Goal: Task Accomplishment & Management: Manage account settings

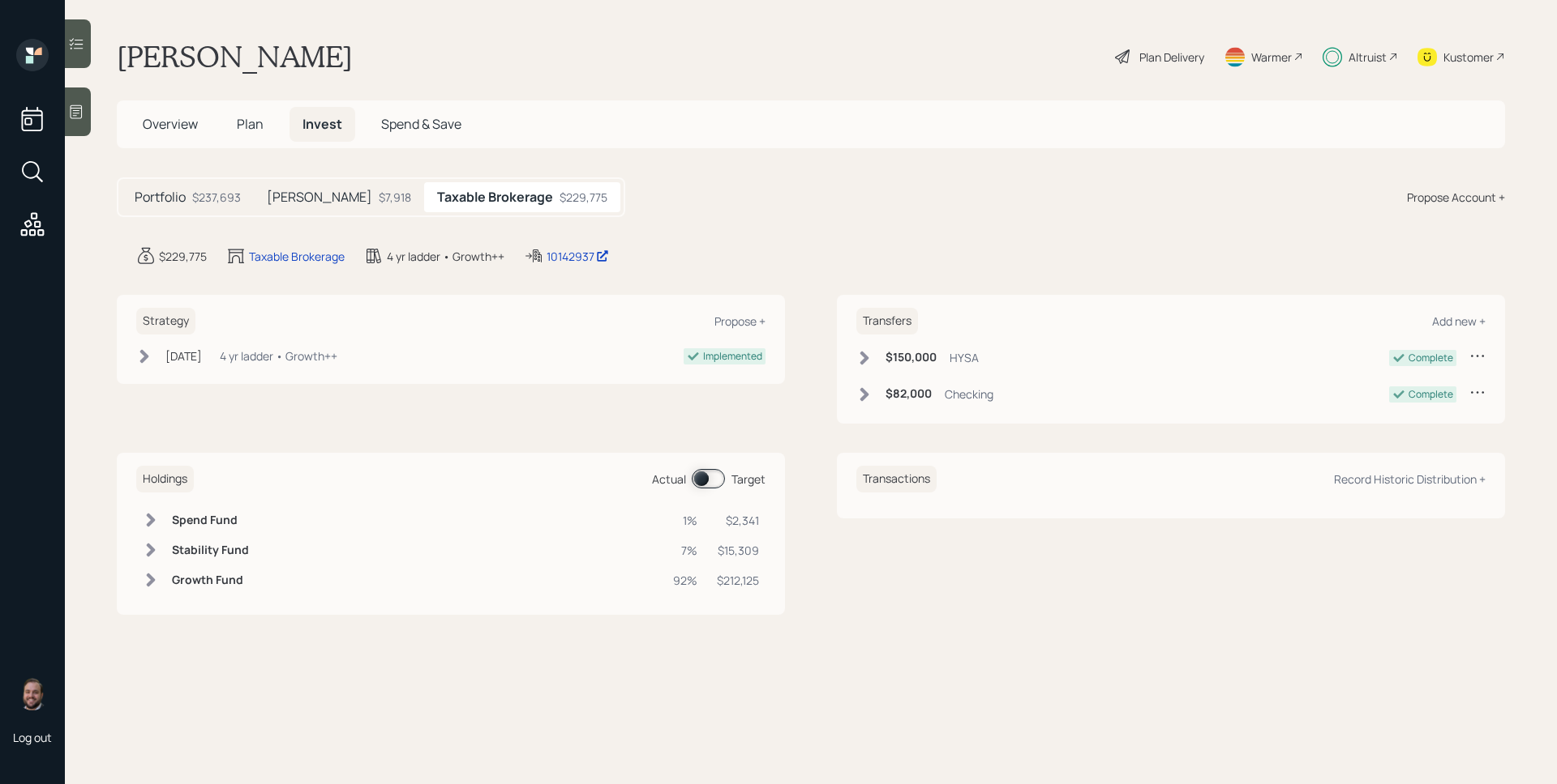
click at [379, 197] on div "$7,918" at bounding box center [395, 197] width 32 height 17
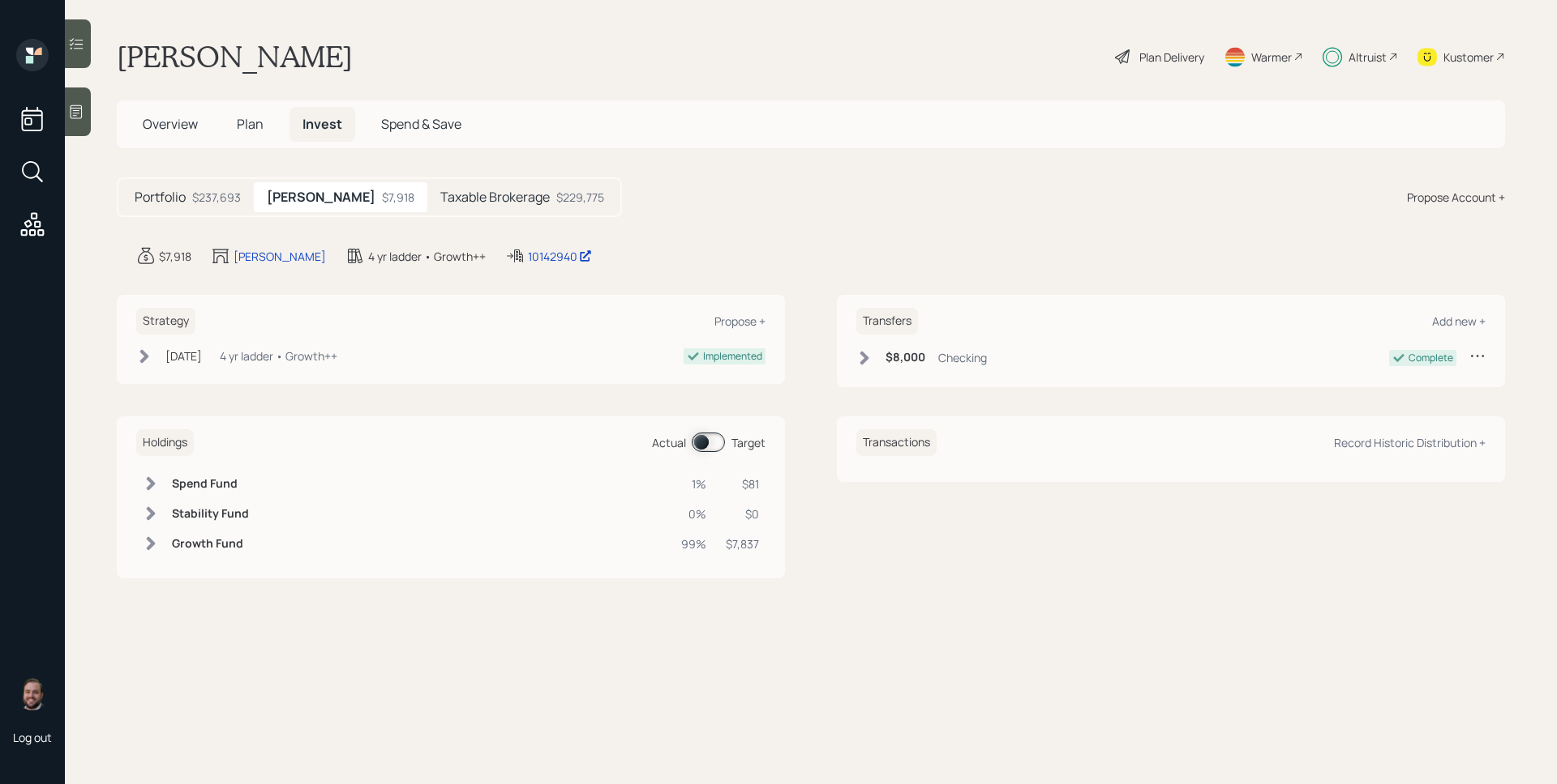
click at [707, 446] on span at bounding box center [707, 442] width 33 height 19
click at [440, 189] on h5 "Taxable Brokerage" at bounding box center [494, 197] width 109 height 15
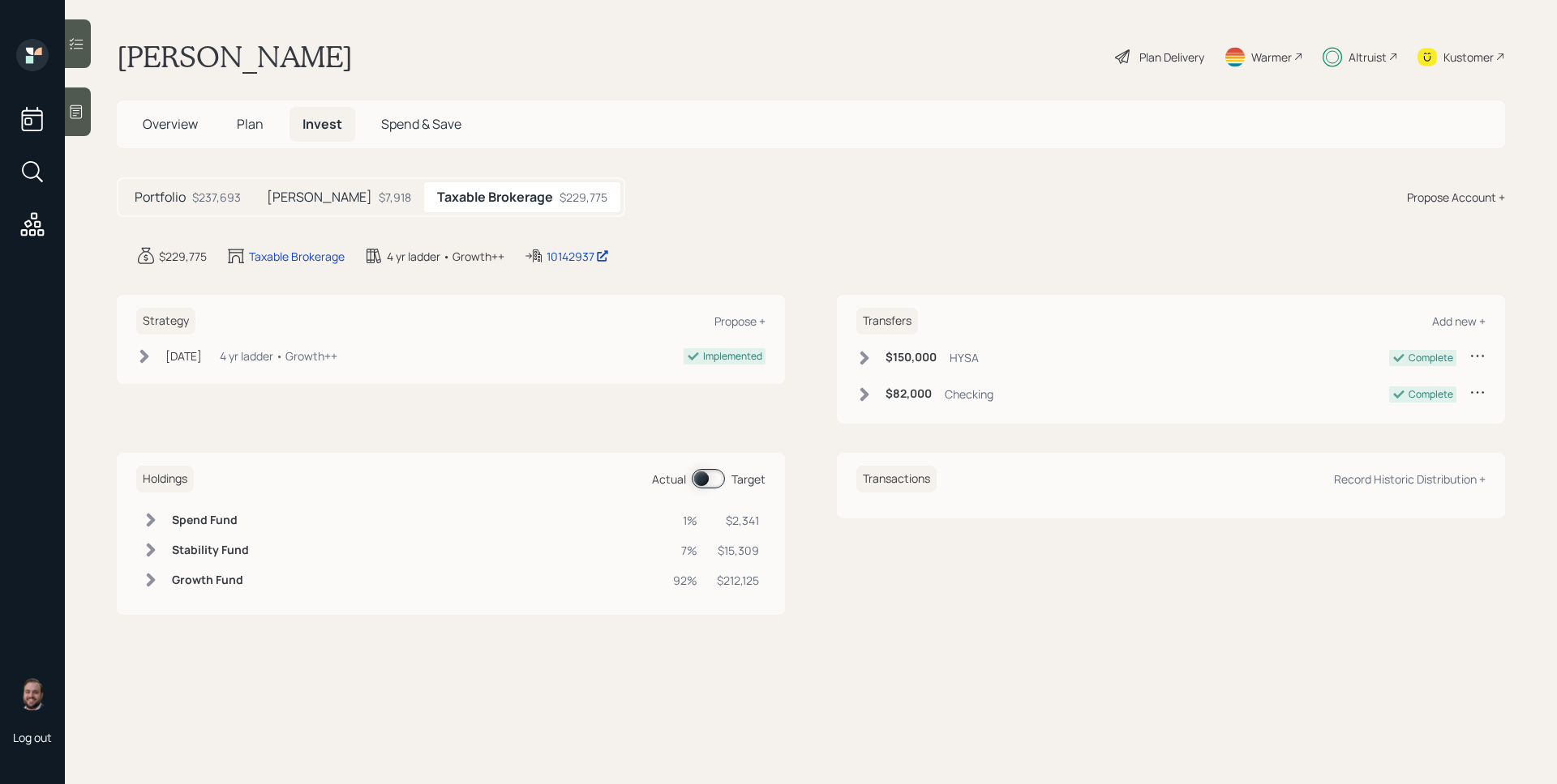
click at [706, 479] on span at bounding box center [707, 478] width 33 height 19
click at [315, 202] on h5 "[PERSON_NAME]" at bounding box center [320, 197] width 106 height 15
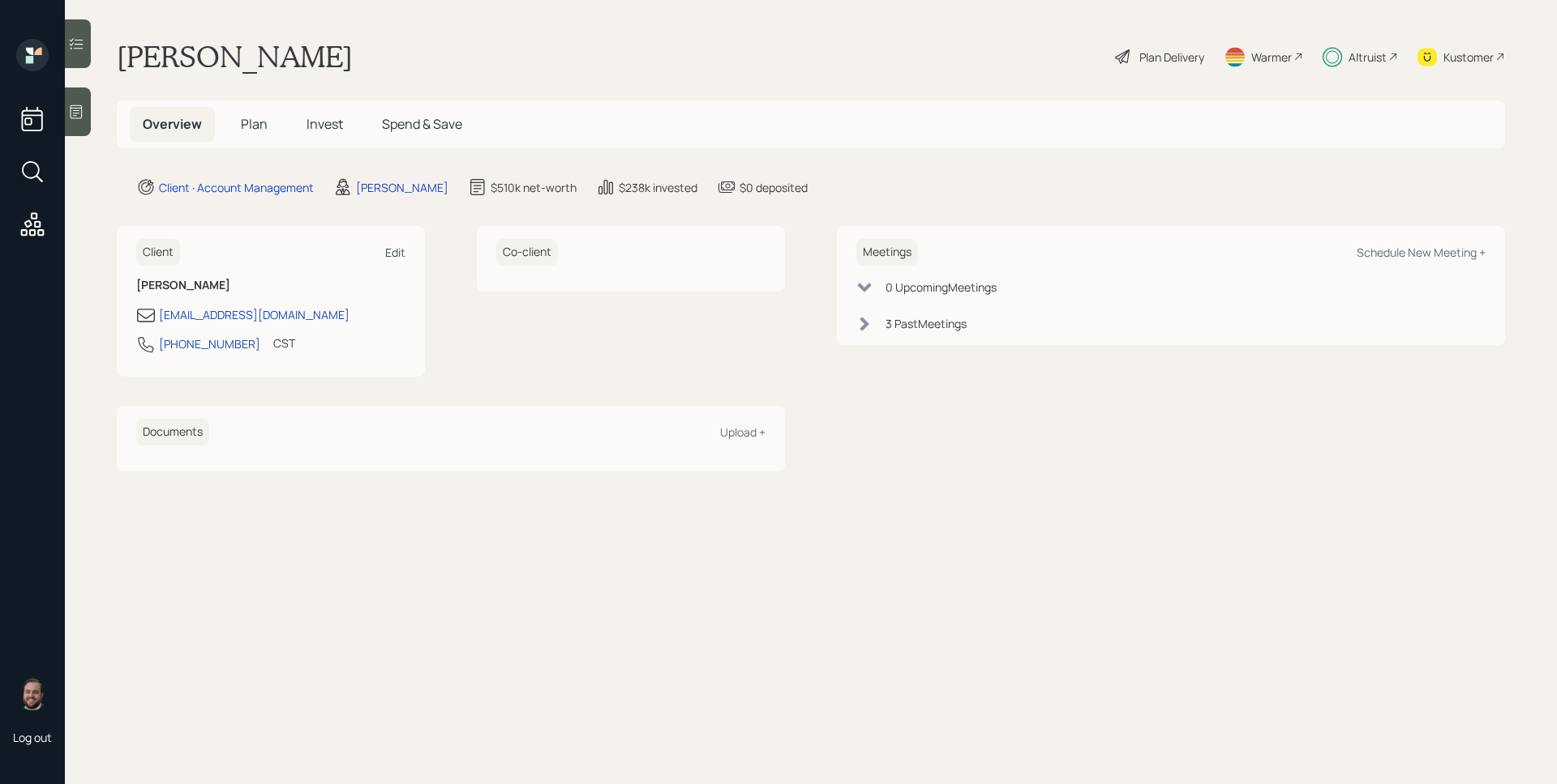
click at [402, 253] on div "Edit" at bounding box center [396, 253] width 20 height 15
select select "America/Chicago"
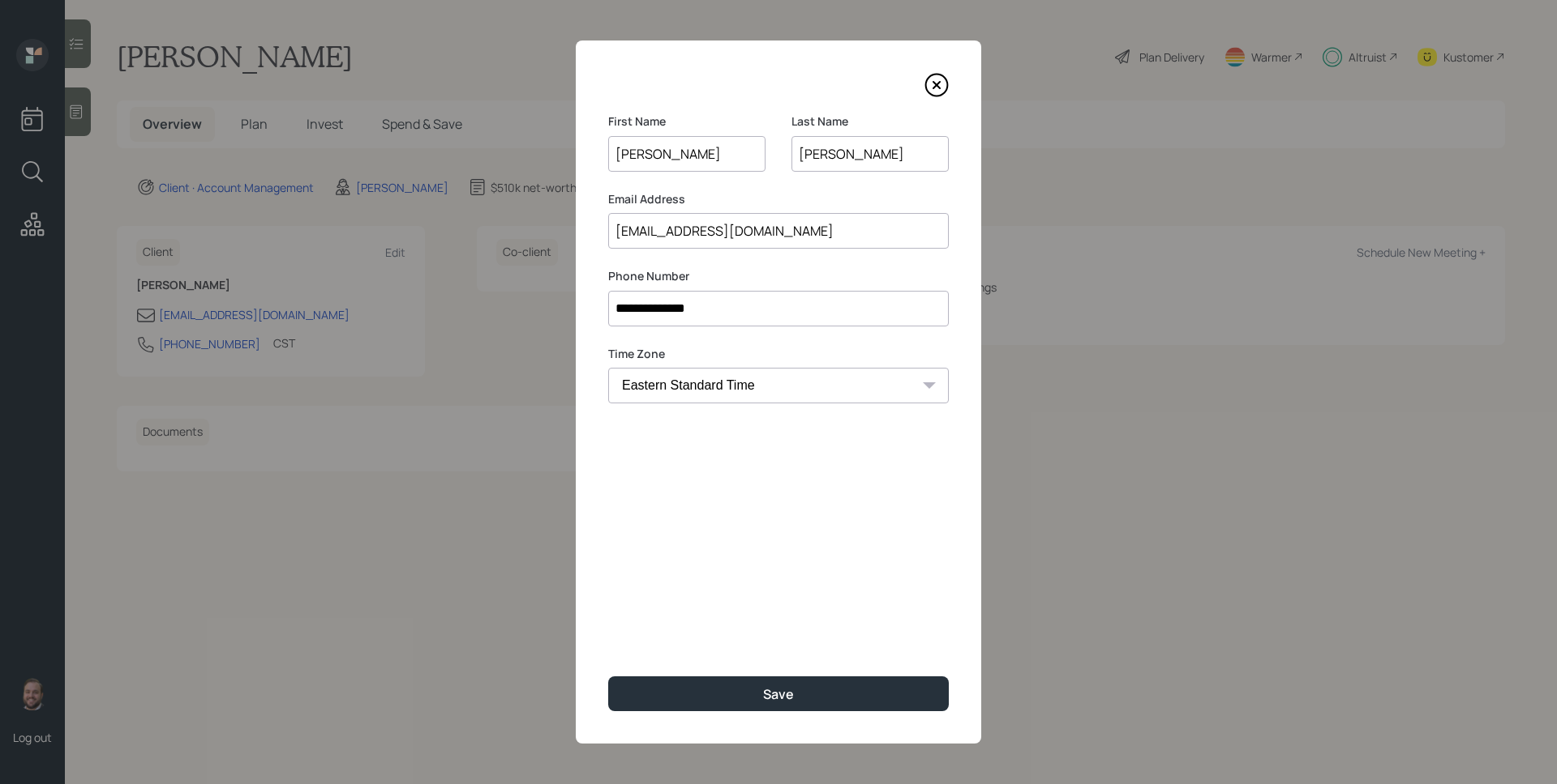
drag, startPoint x: 663, startPoint y: 152, endPoint x: 638, endPoint y: 149, distance: 25.2
click at [638, 149] on input "Timothy" at bounding box center [686, 154] width 157 height 35
click at [926, 90] on icon at bounding box center [937, 85] width 22 height 22
